Goal: Task Accomplishment & Management: Complete application form

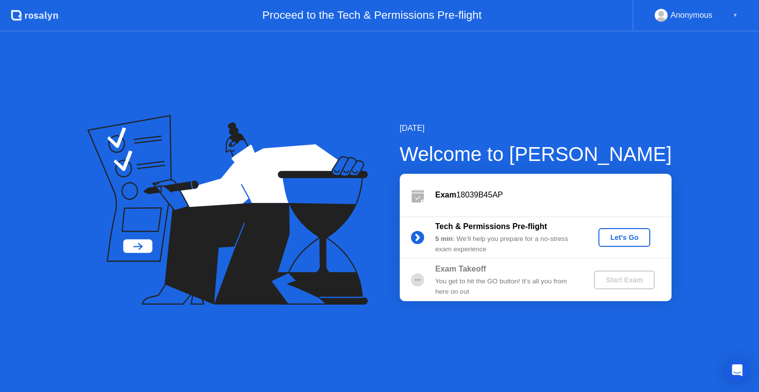
click at [624, 239] on div "Let's Go" at bounding box center [624, 238] width 44 height 8
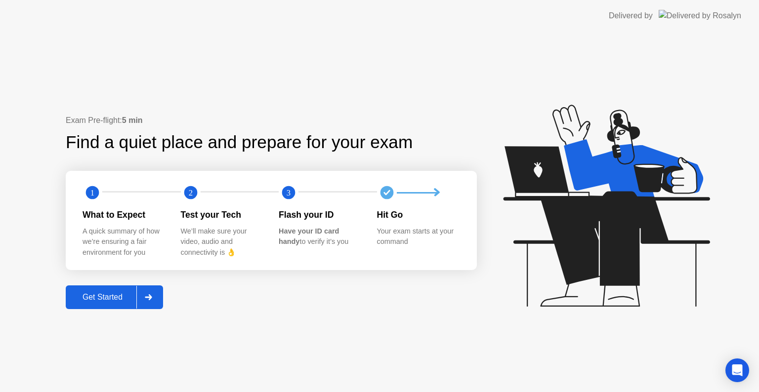
click at [104, 295] on div "Get Started" at bounding box center [103, 297] width 68 height 9
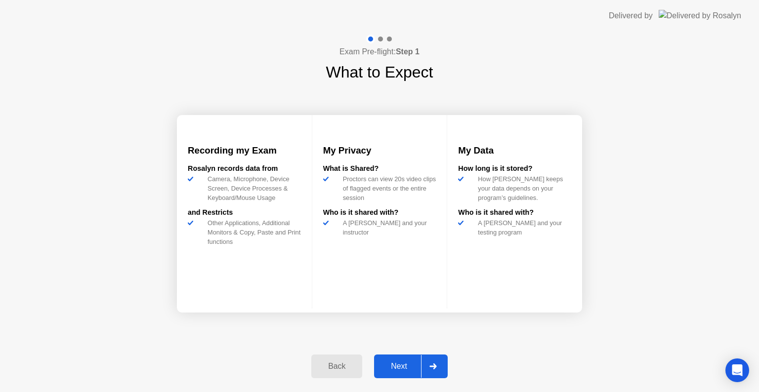
click at [413, 363] on div "Next" at bounding box center [399, 366] width 44 height 9
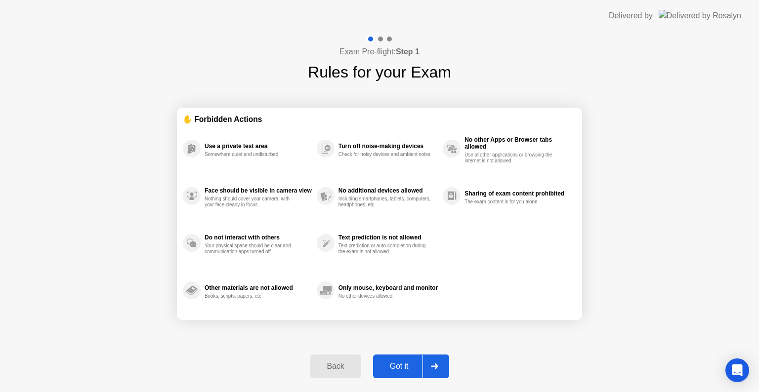
click at [412, 364] on div "Got it" at bounding box center [399, 366] width 46 height 9
select select "**********"
select select "*******"
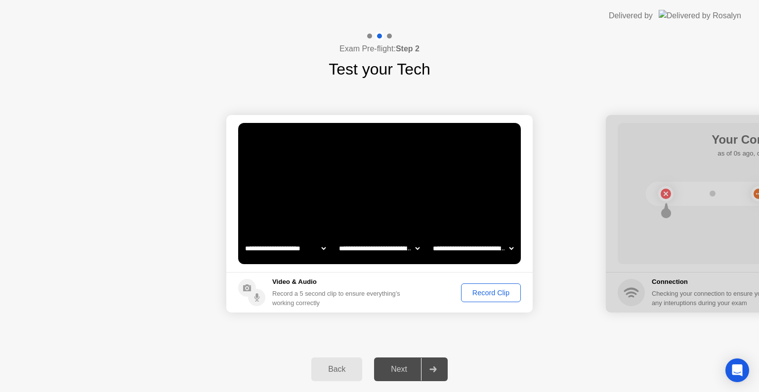
click at [497, 295] on div "Record Clip" at bounding box center [490, 293] width 53 height 8
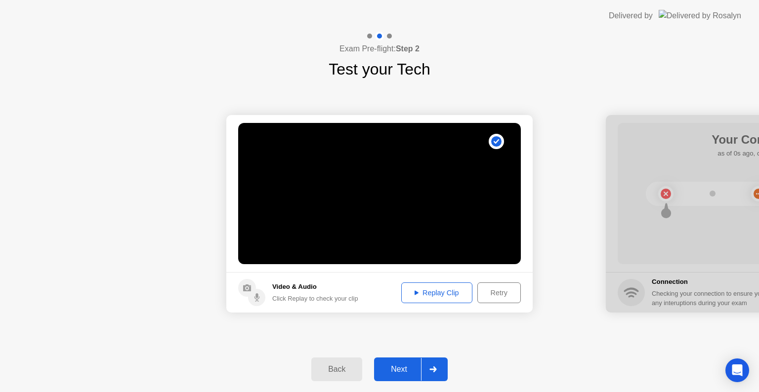
click at [404, 374] on div "Next" at bounding box center [399, 369] width 44 height 9
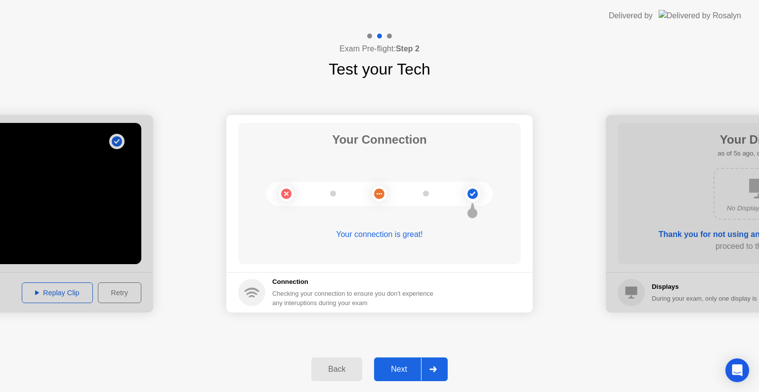
click at [394, 367] on div "Next" at bounding box center [399, 369] width 44 height 9
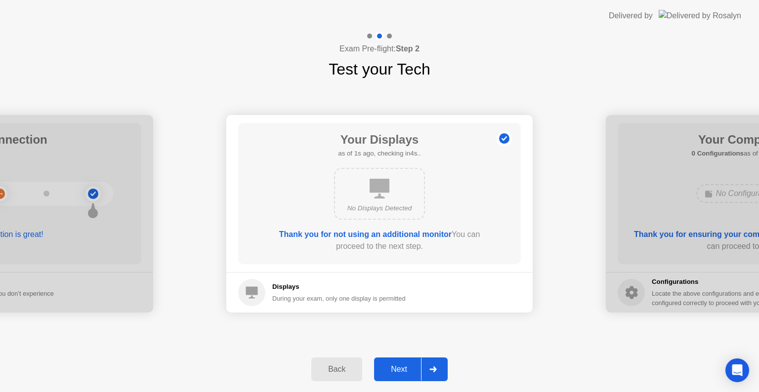
click at [394, 367] on div "Next" at bounding box center [399, 369] width 44 height 9
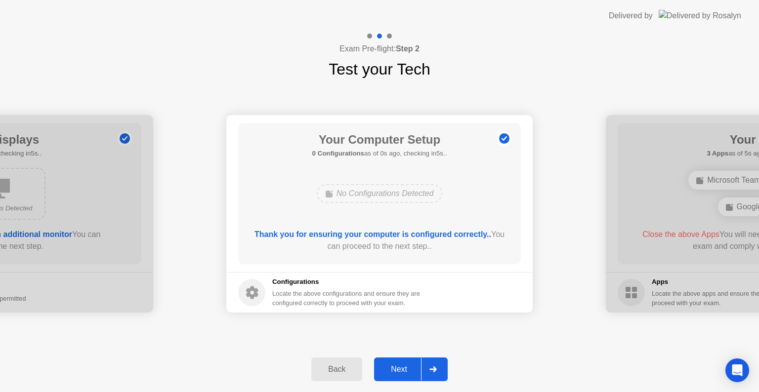
click at [394, 367] on div "Next" at bounding box center [399, 369] width 44 height 9
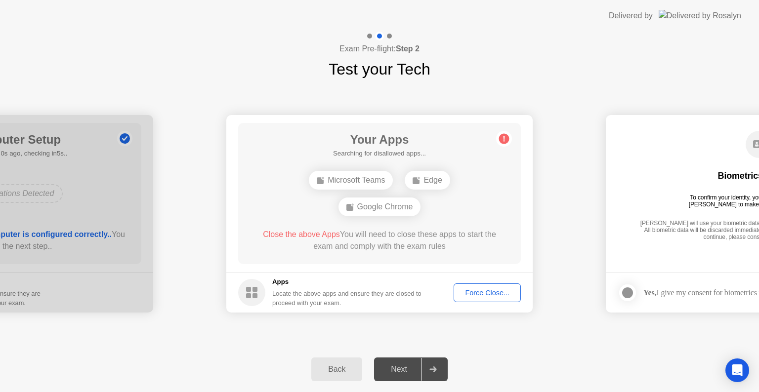
click at [500, 294] on div "Force Close..." at bounding box center [487, 293] width 60 height 8
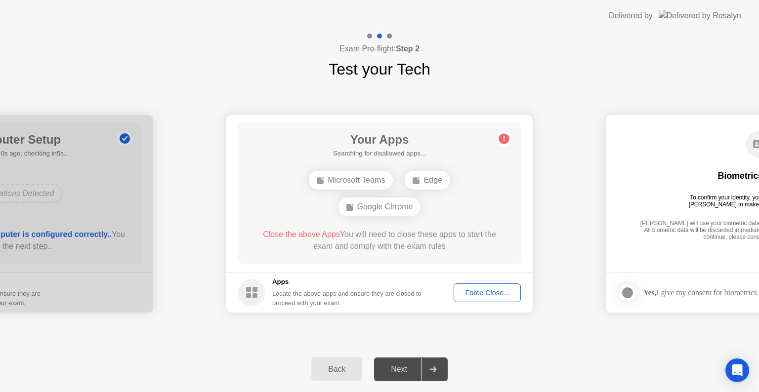
click at [471, 293] on div "Force Close..." at bounding box center [487, 293] width 60 height 8
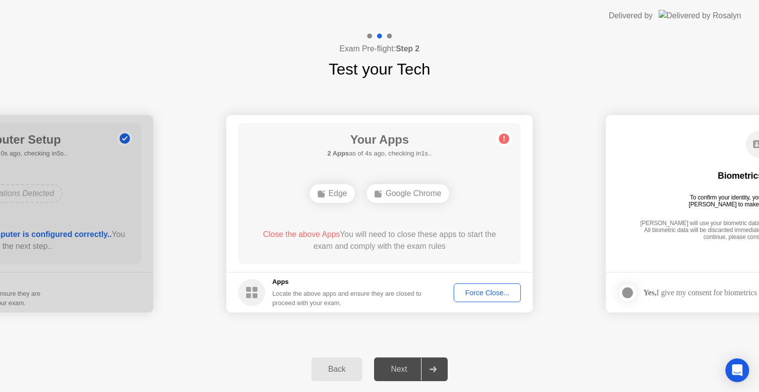
click at [465, 294] on div "Force Close..." at bounding box center [487, 293] width 60 height 8
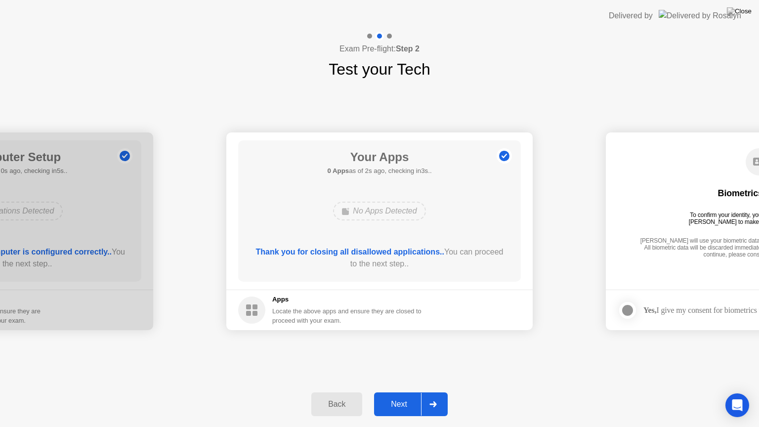
click at [395, 392] on div "Next" at bounding box center [399, 404] width 44 height 9
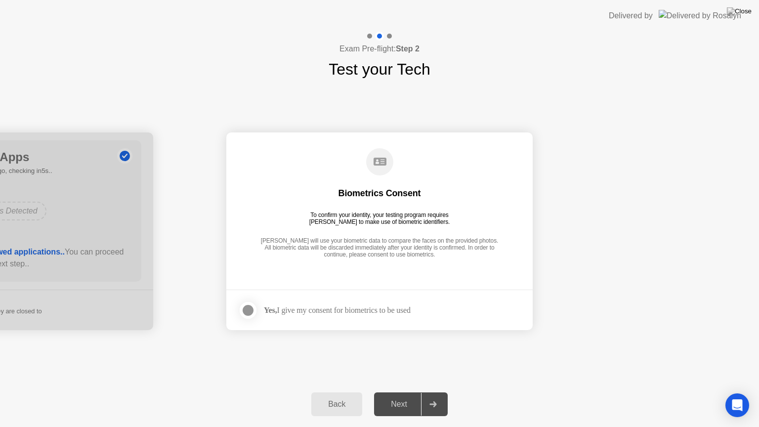
click at [251, 311] on div at bounding box center [248, 310] width 12 height 12
click at [385, 392] on div "Next" at bounding box center [399, 404] width 44 height 9
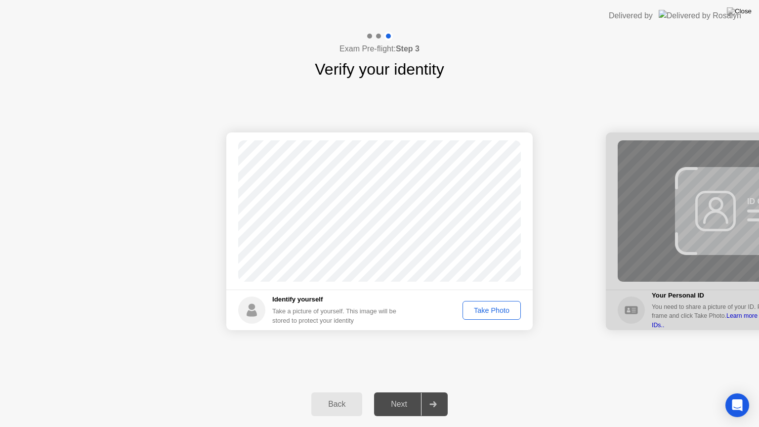
click at [499, 310] on div "Take Photo" at bounding box center [491, 310] width 51 height 8
click at [395, 392] on button "Next" at bounding box center [411, 404] width 74 height 24
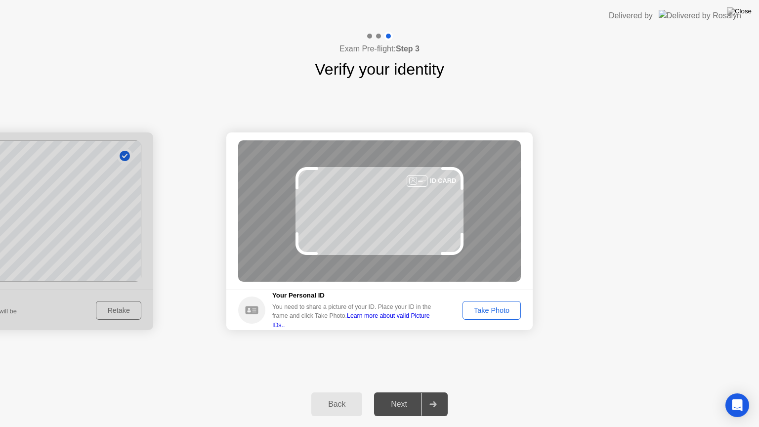
click at [495, 311] on div "Take Photo" at bounding box center [491, 310] width 51 height 8
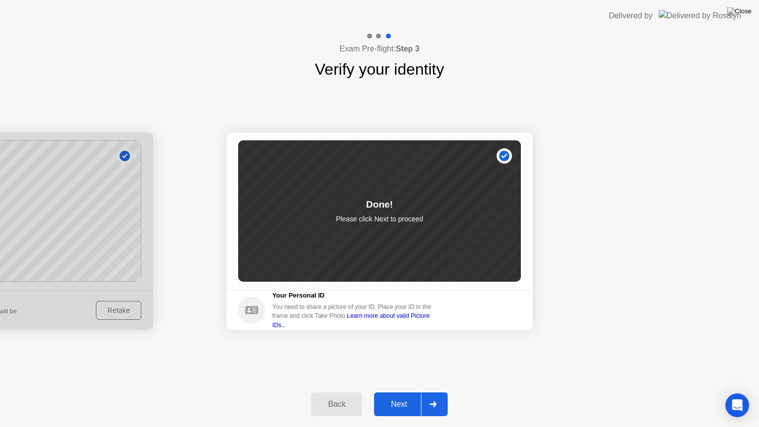
click at [388, 392] on div "Next" at bounding box center [399, 404] width 44 height 9
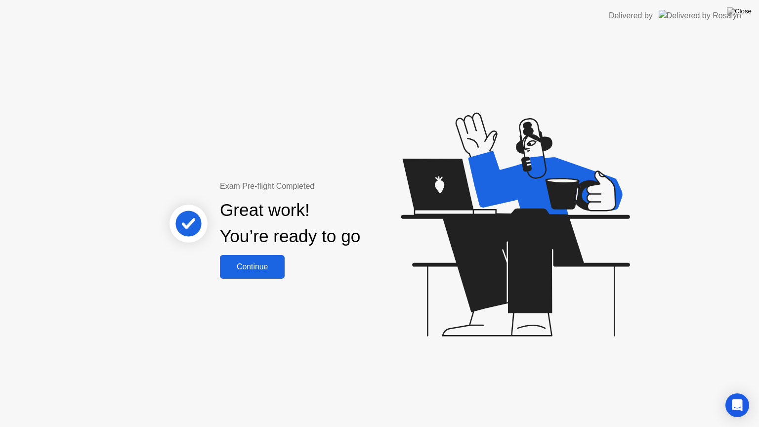
click at [264, 270] on div "Continue" at bounding box center [252, 266] width 59 height 9
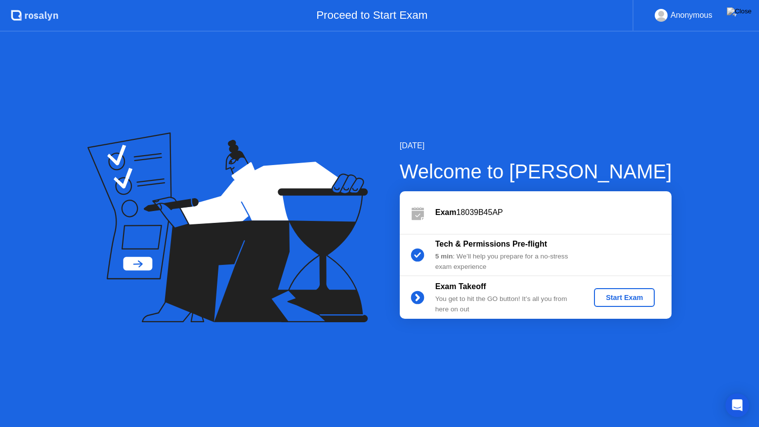
click at [621, 298] on div "Start Exam" at bounding box center [624, 297] width 53 height 8
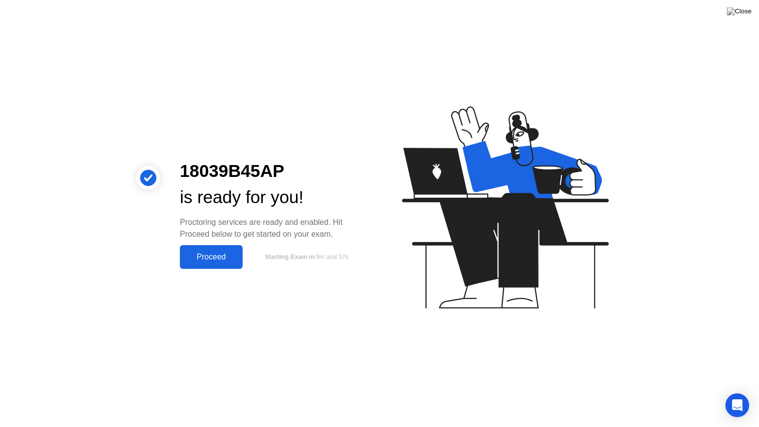
click at [206, 252] on div "Proceed" at bounding box center [211, 256] width 57 height 9
